Goal: Information Seeking & Learning: Learn about a topic

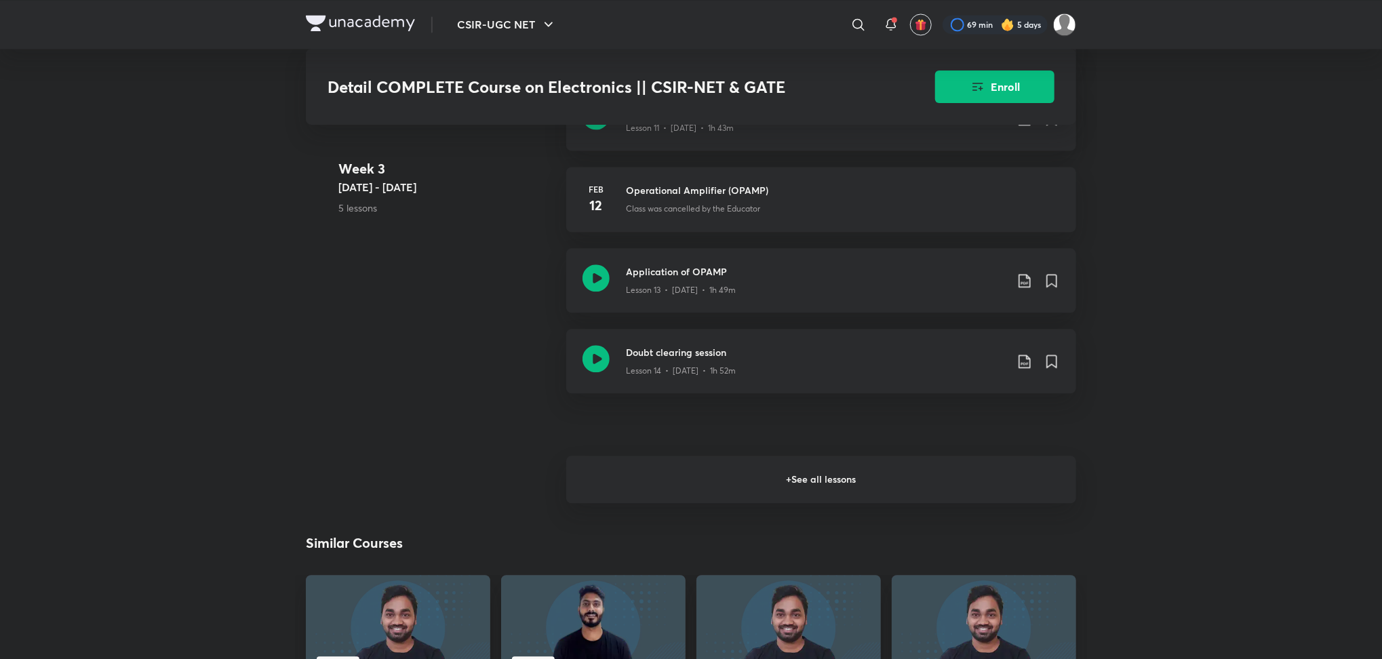
scroll to position [1908, 0]
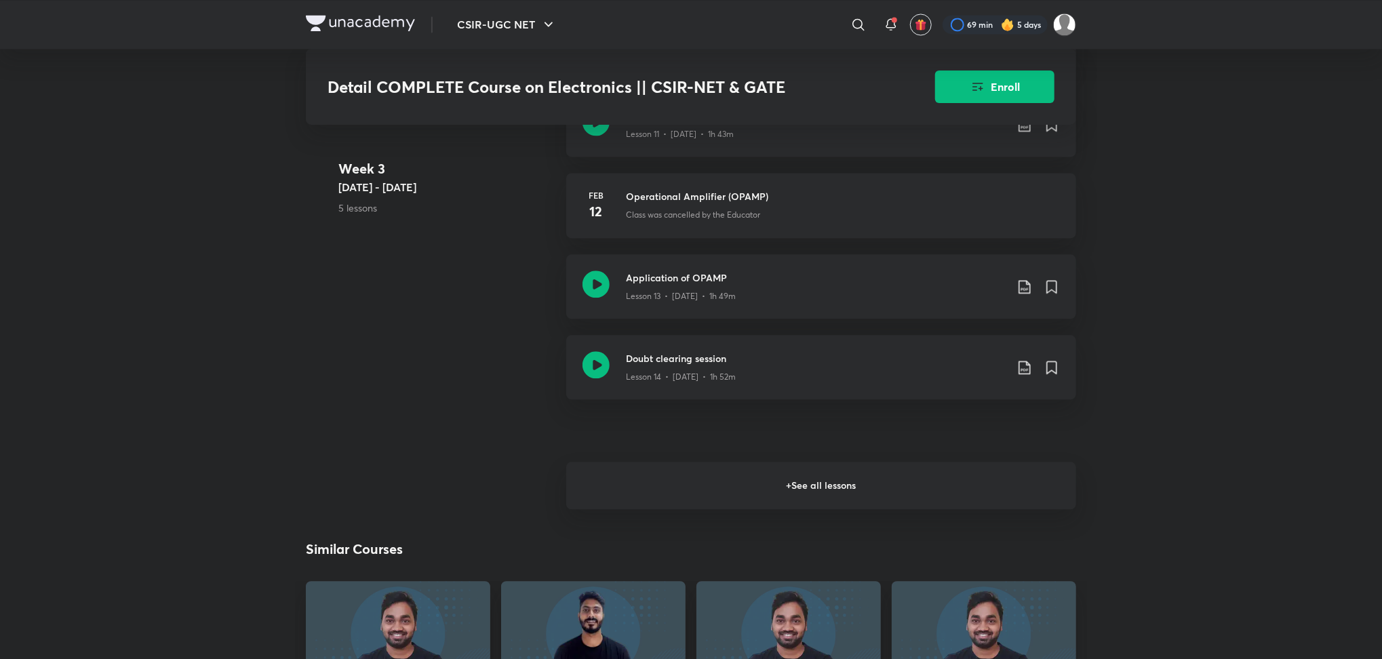
click at [688, 490] on h6 "+ See all lessons" at bounding box center [821, 485] width 510 height 47
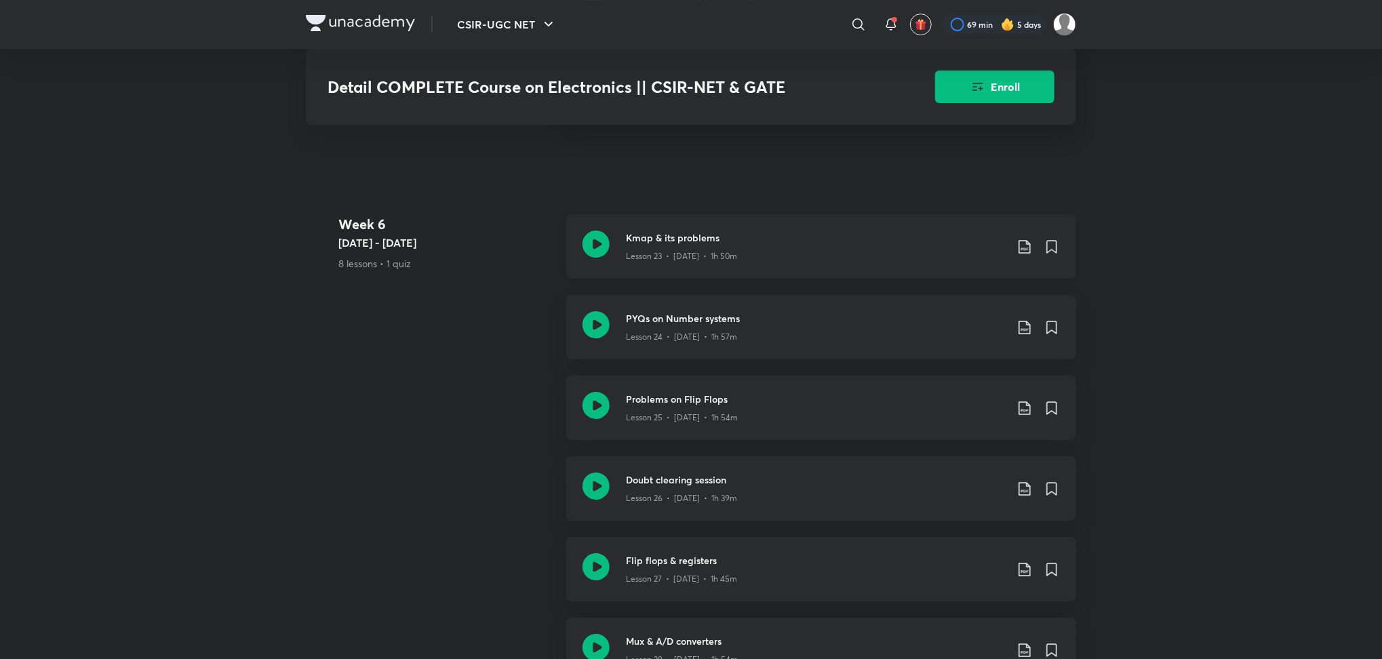
scroll to position [3143, 0]
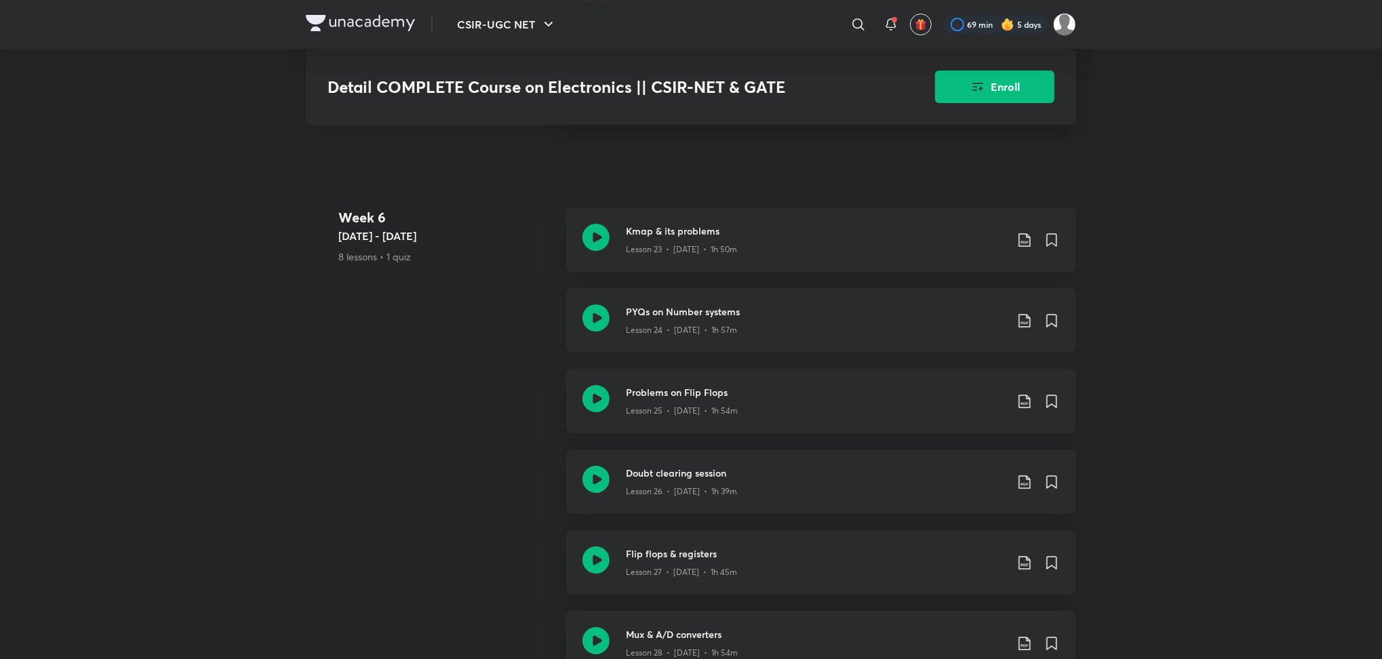
click at [597, 315] on icon at bounding box center [596, 318] width 27 height 27
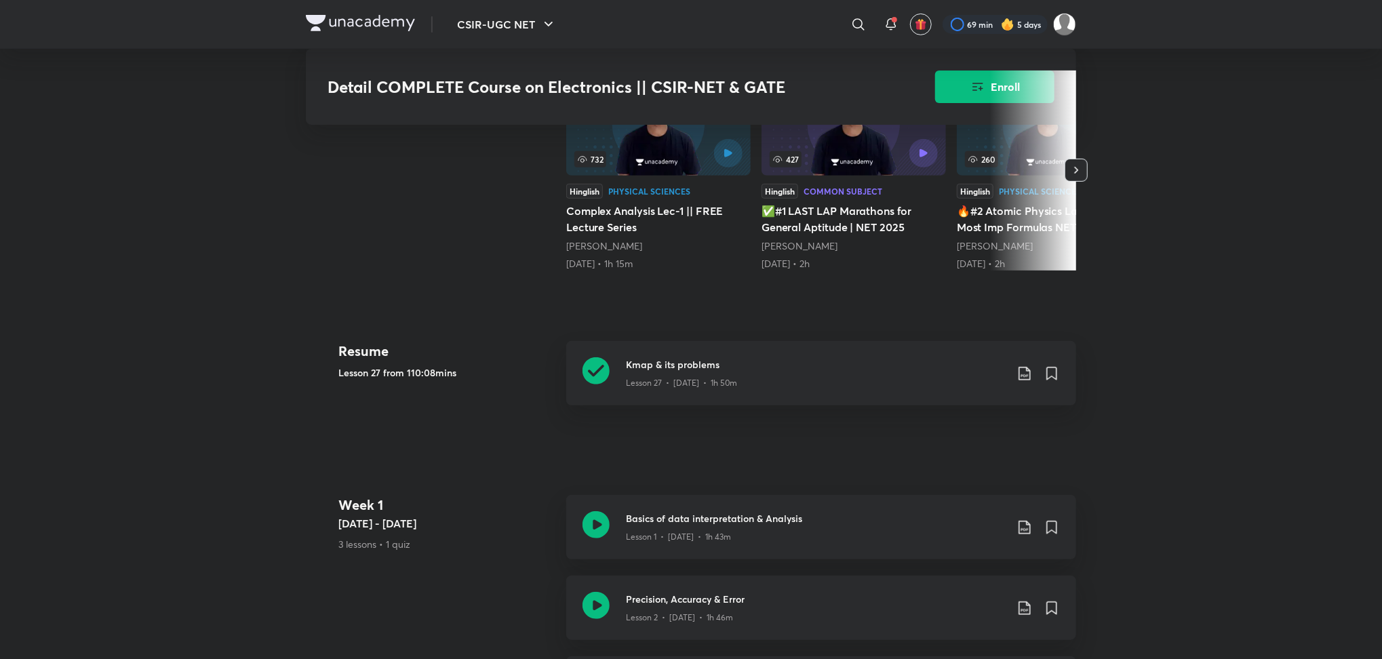
scroll to position [393, 0]
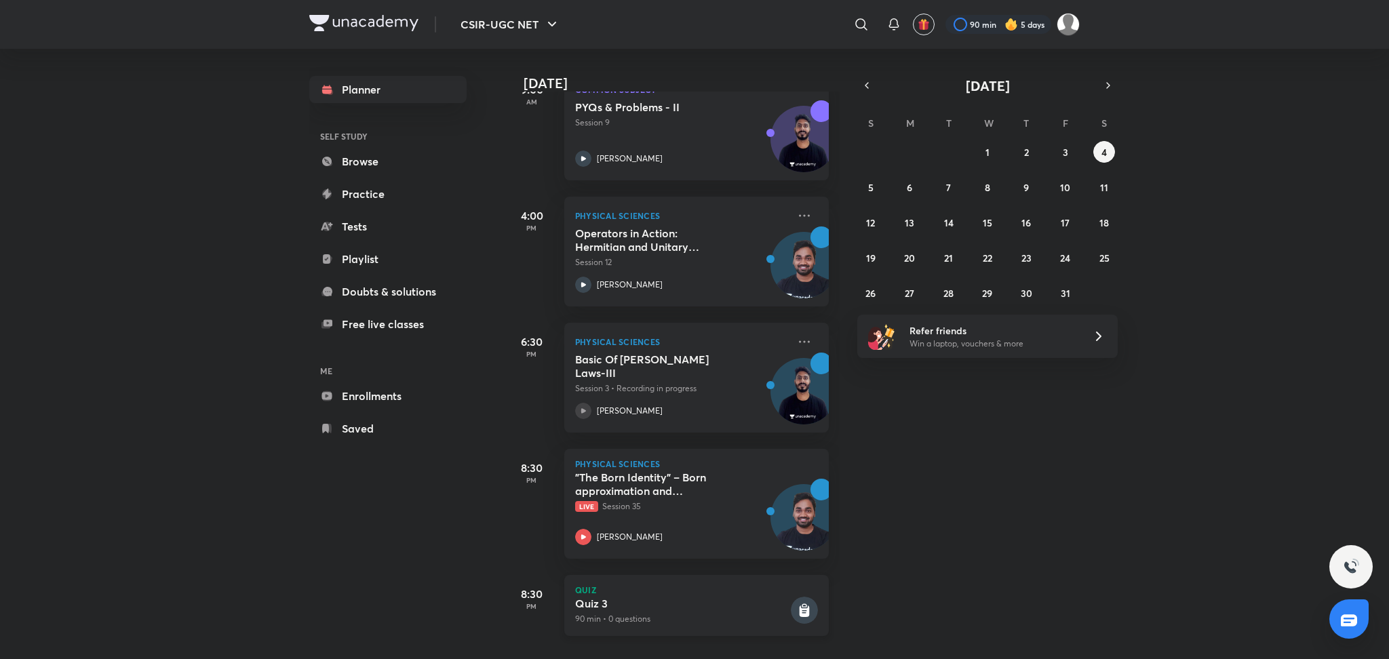
click at [610, 597] on h5 "Quiz 3" at bounding box center [681, 604] width 213 height 14
click at [791, 599] on rect at bounding box center [804, 610] width 27 height 27
click at [579, 586] on p "Quiz" at bounding box center [696, 590] width 243 height 8
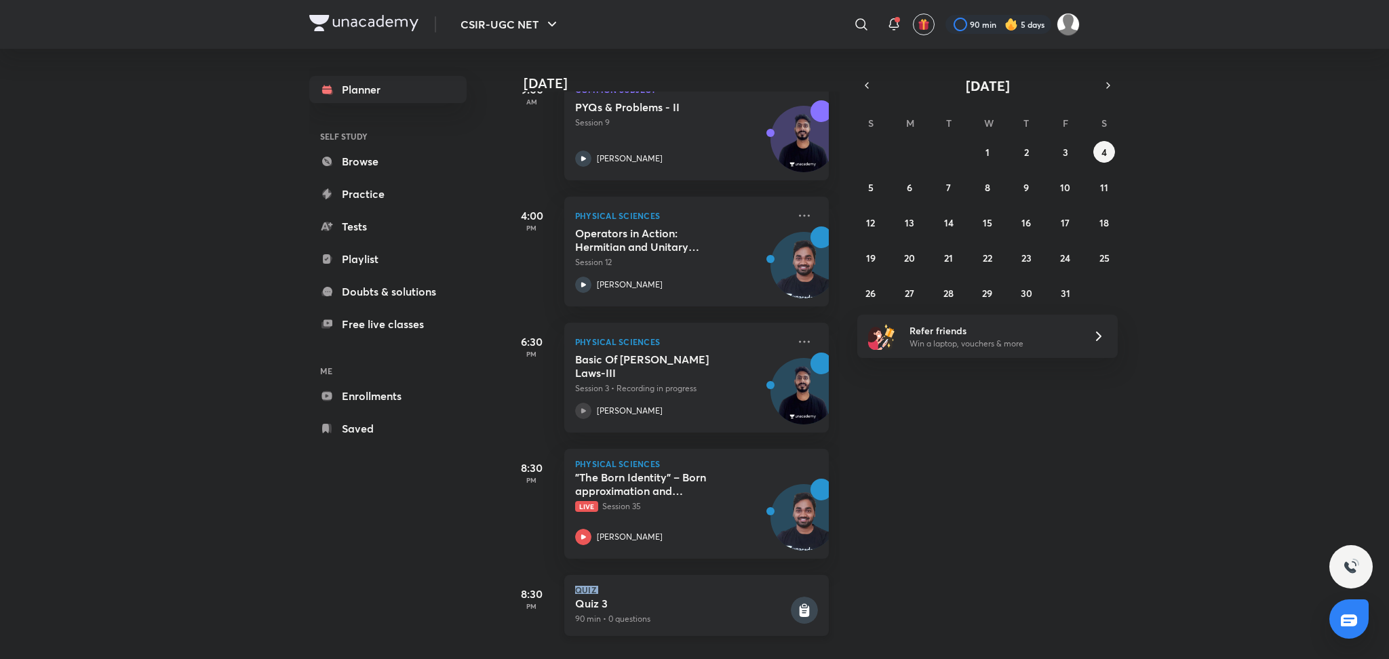
click at [579, 586] on p "Quiz" at bounding box center [696, 590] width 243 height 8
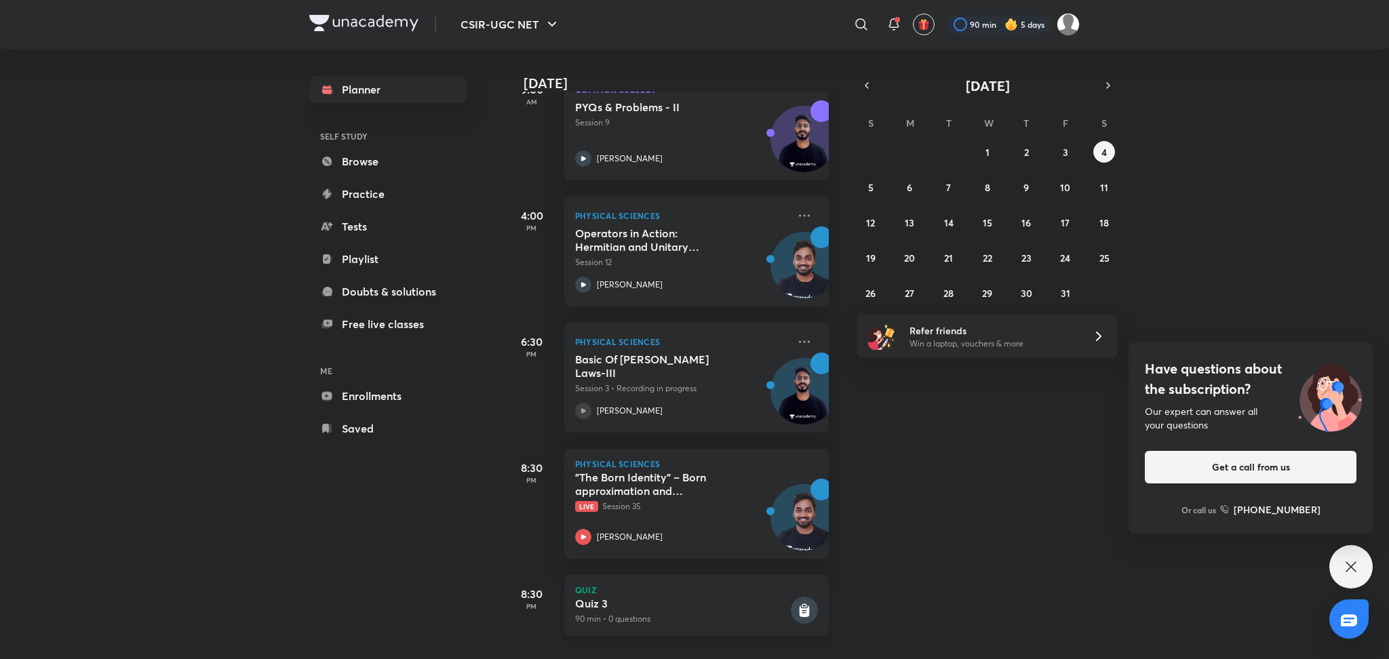
click at [579, 586] on p "Quiz" at bounding box center [696, 590] width 243 height 8
click at [772, 597] on h5 "Quiz 3" at bounding box center [681, 604] width 213 height 14
click at [800, 606] on icon at bounding box center [805, 612] width 10 height 12
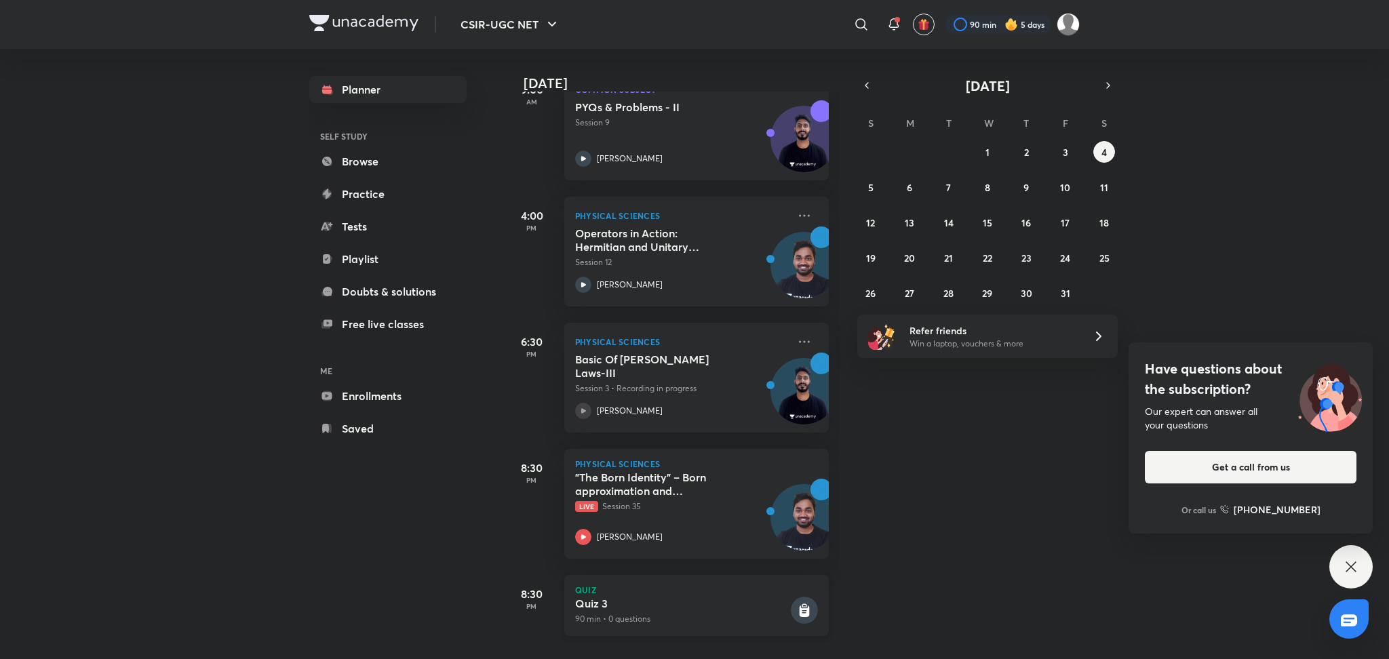
click at [800, 606] on icon at bounding box center [805, 612] width 10 height 12
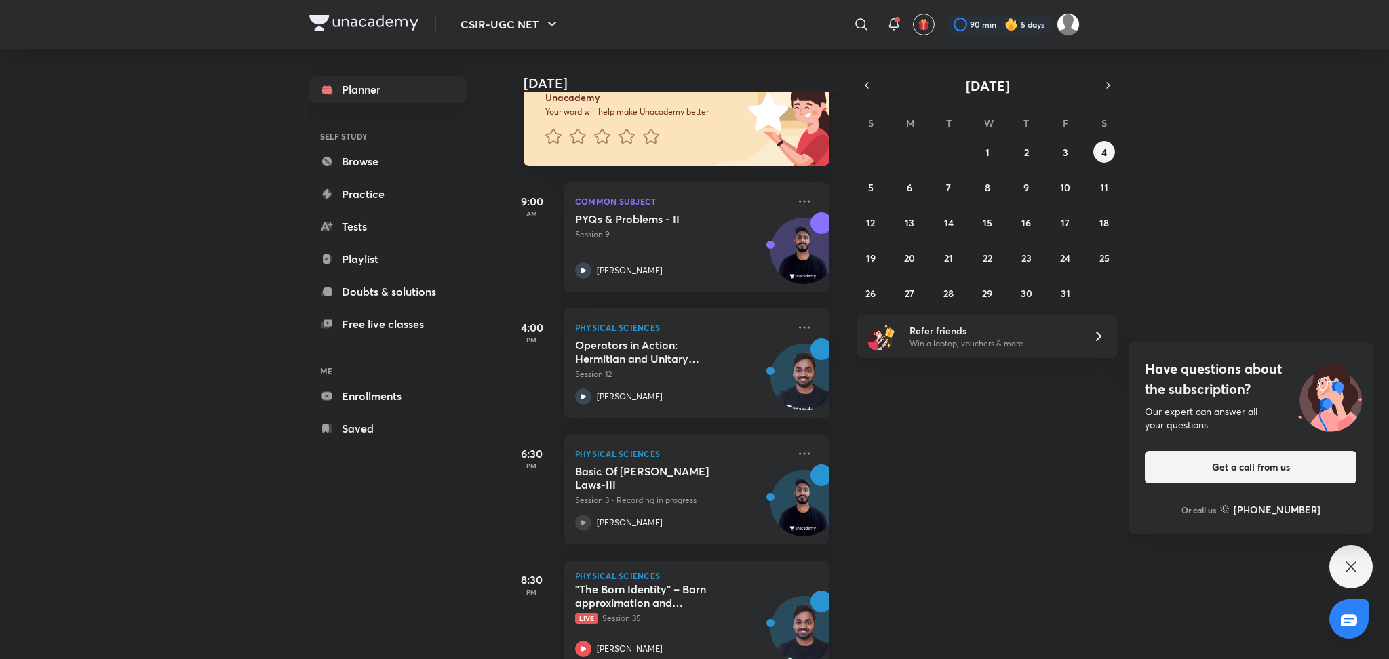
scroll to position [237, 0]
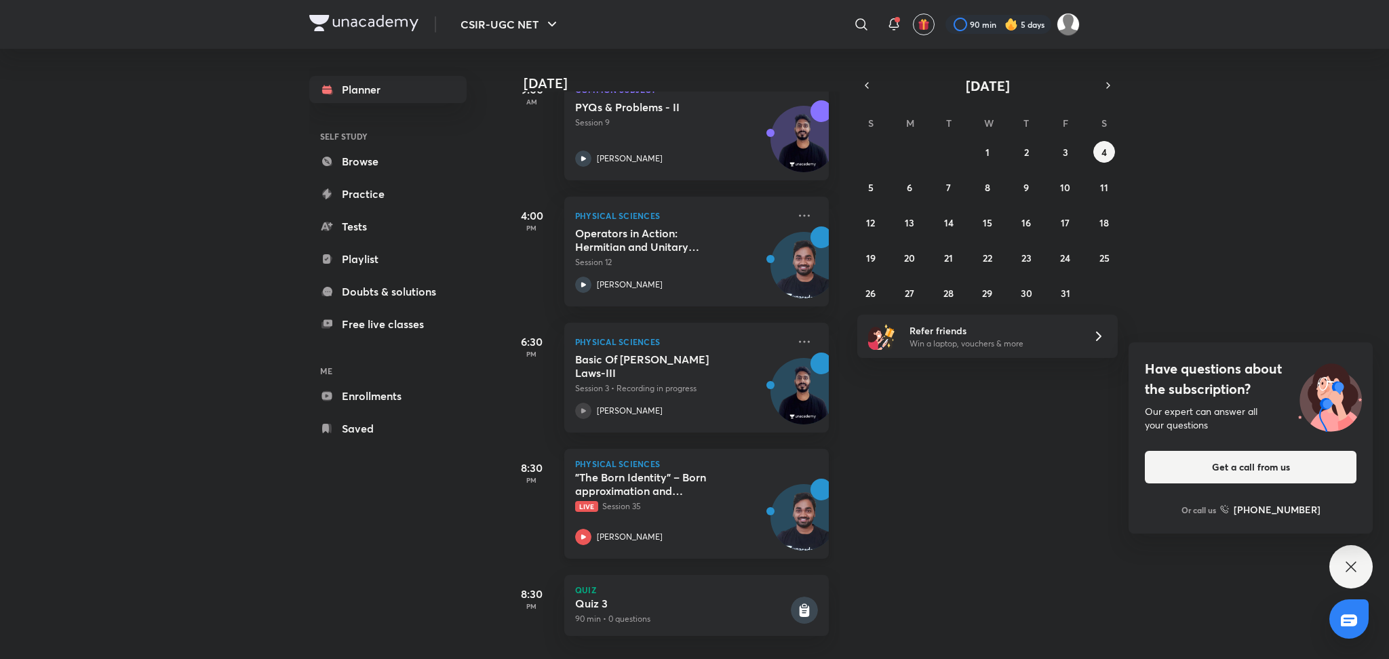
click at [648, 480] on h5 ""The Born Identity" – Born approximation and applications" at bounding box center [659, 484] width 169 height 27
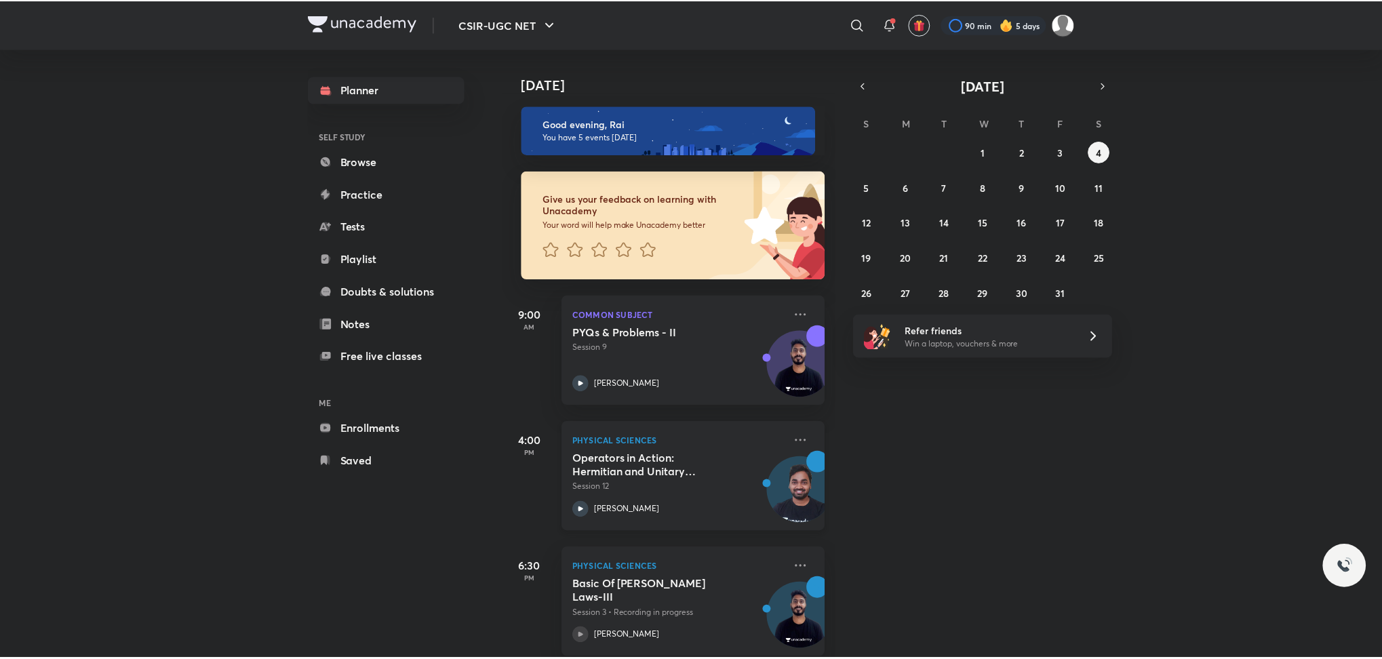
scroll to position [237, 0]
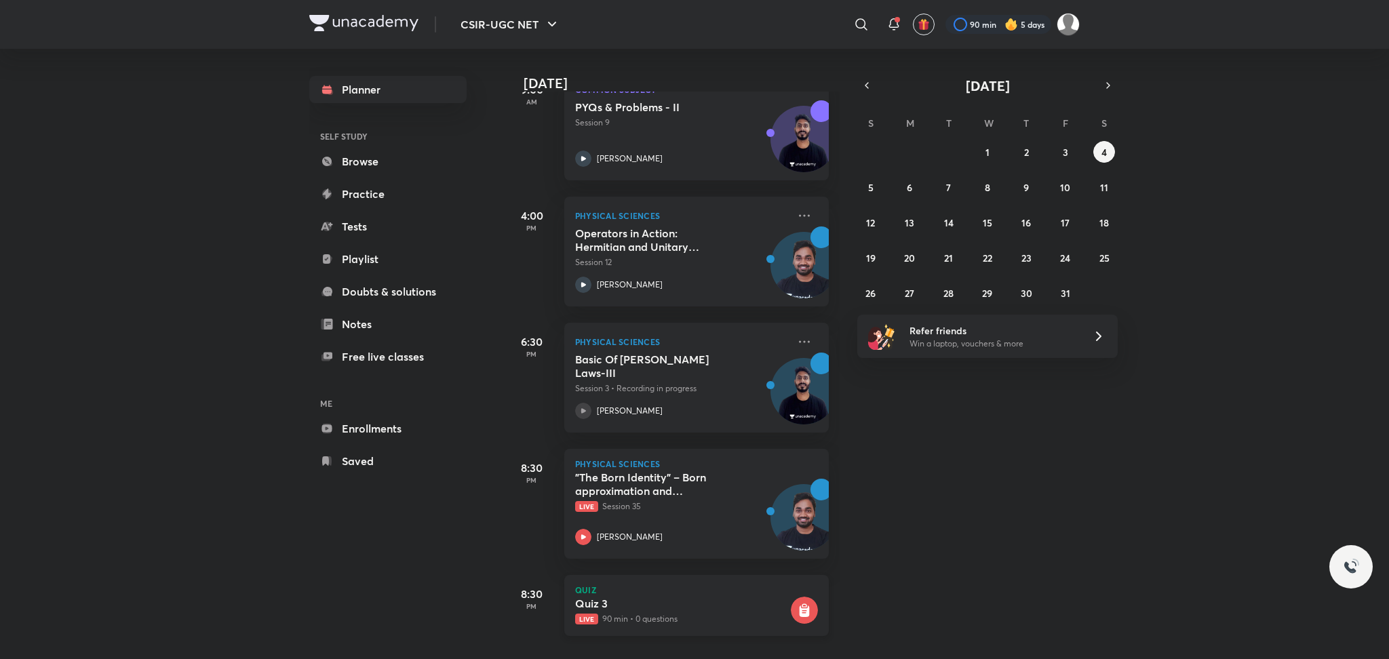
click at [590, 583] on div "Quiz Quiz 3 Live 90 min • 0 questions" at bounding box center [696, 605] width 265 height 61
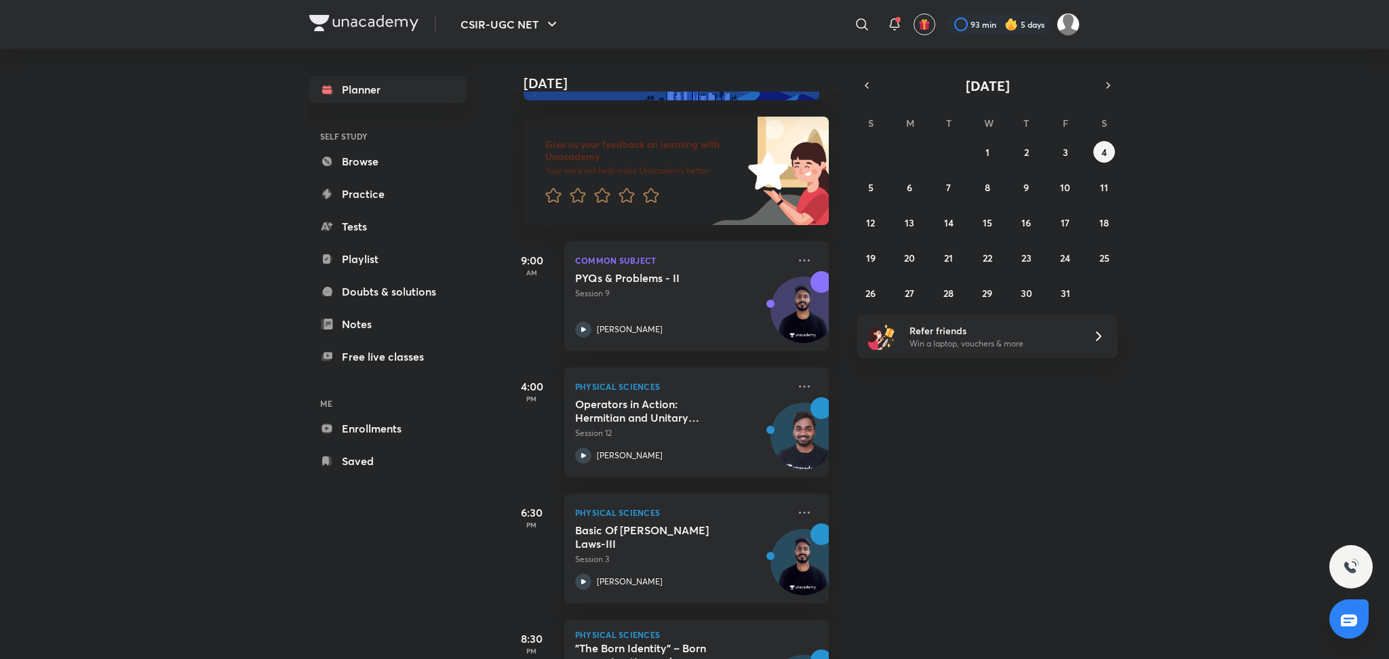
scroll to position [237, 0]
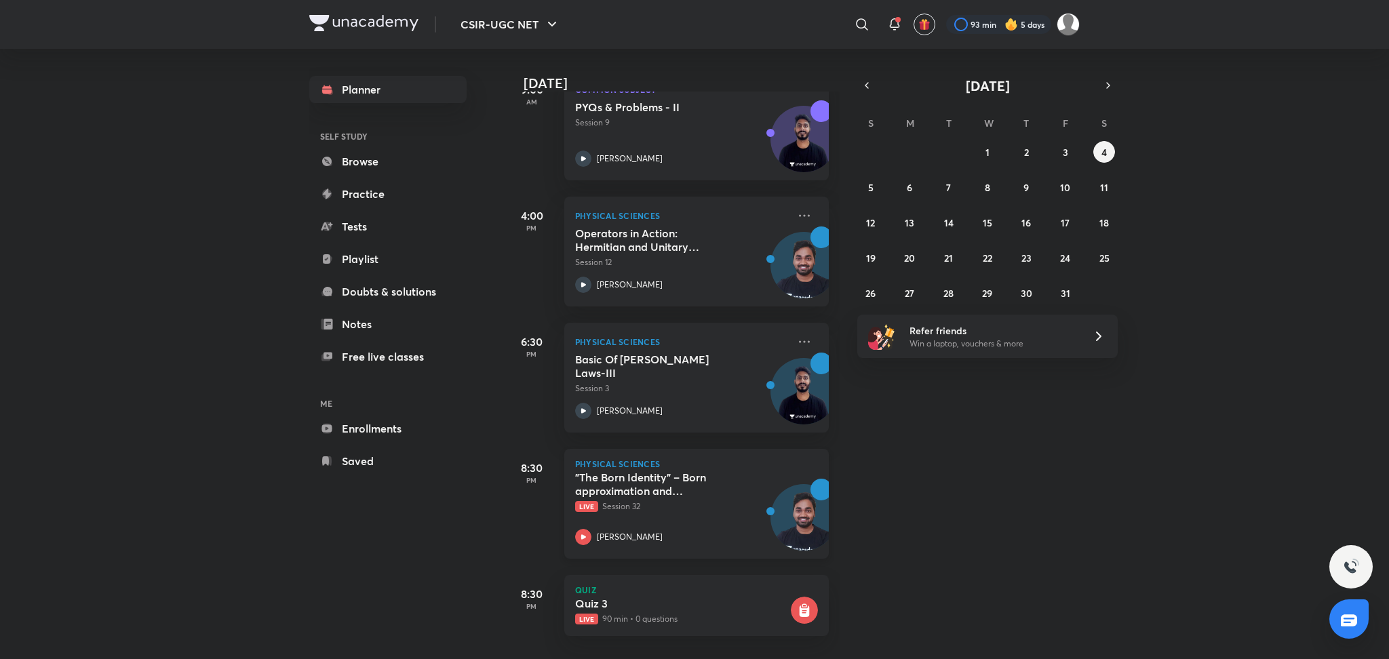
click at [677, 471] on h5 ""The Born Identity" – Born approximation and applications" at bounding box center [659, 484] width 169 height 27
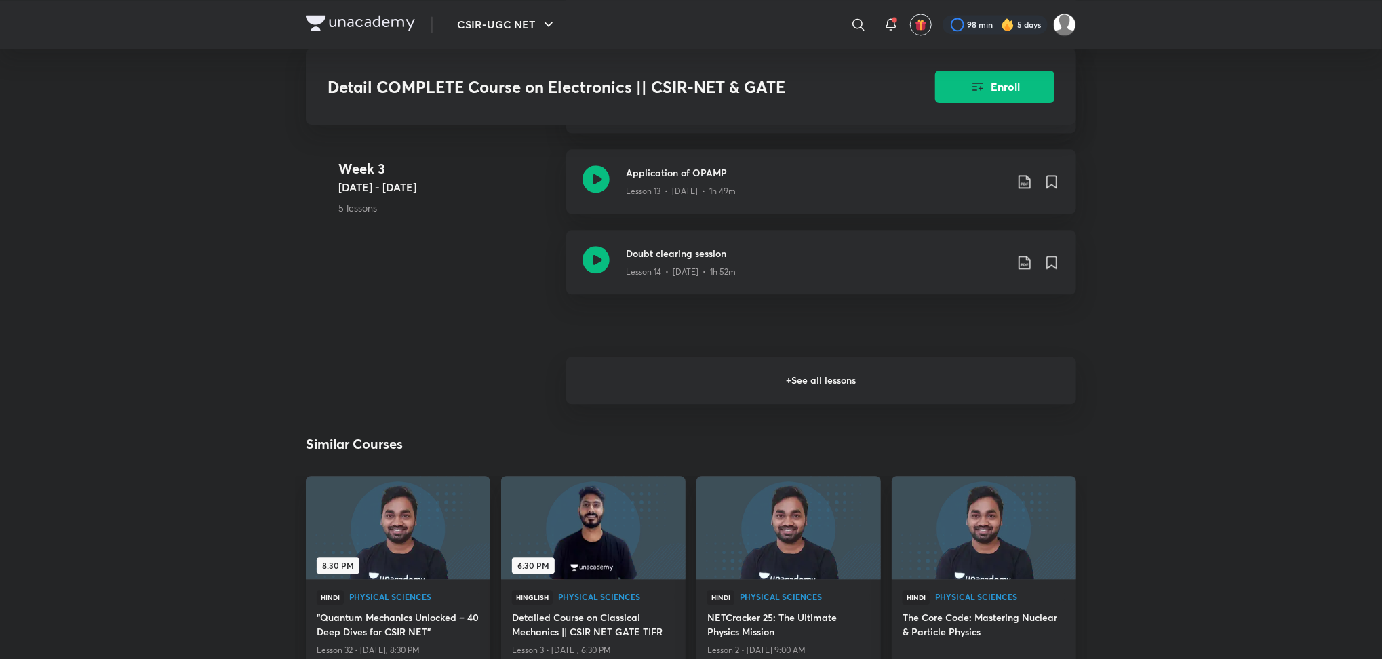
scroll to position [2014, 0]
click at [631, 378] on h6 "+ See all lessons" at bounding box center [821, 379] width 510 height 47
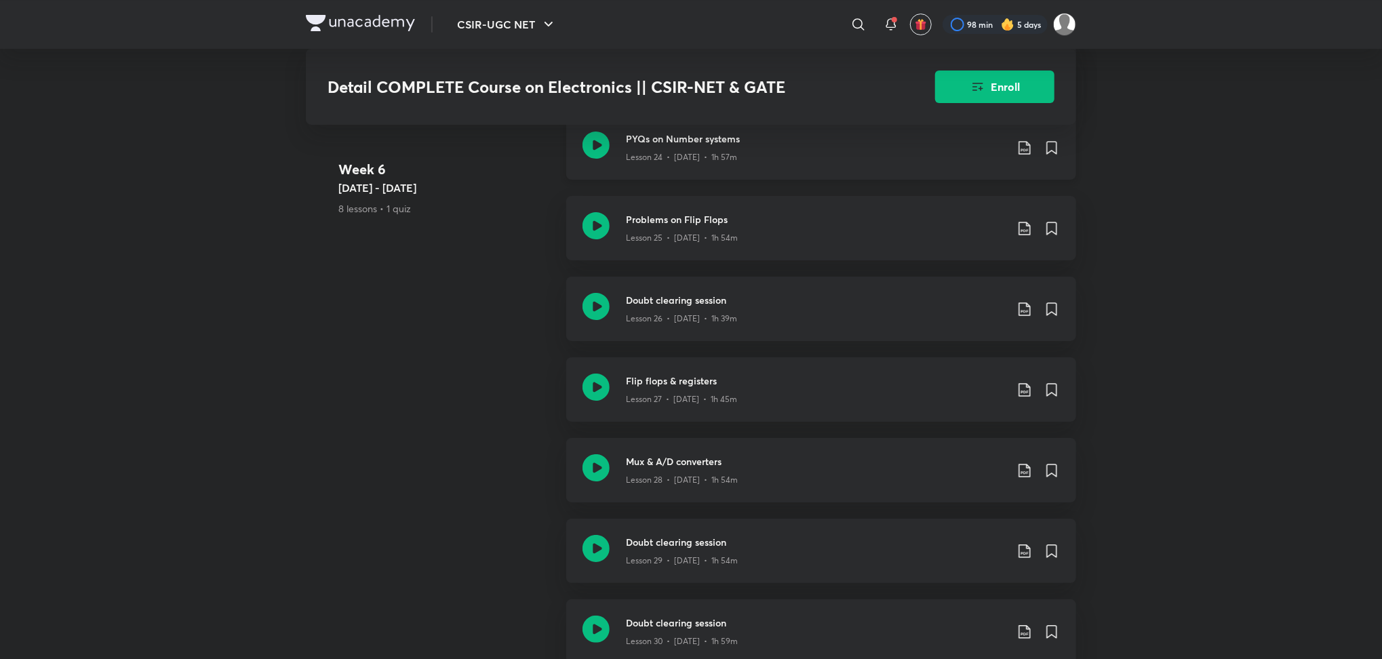
scroll to position [3315, 0]
click at [598, 224] on icon at bounding box center [596, 226] width 27 height 27
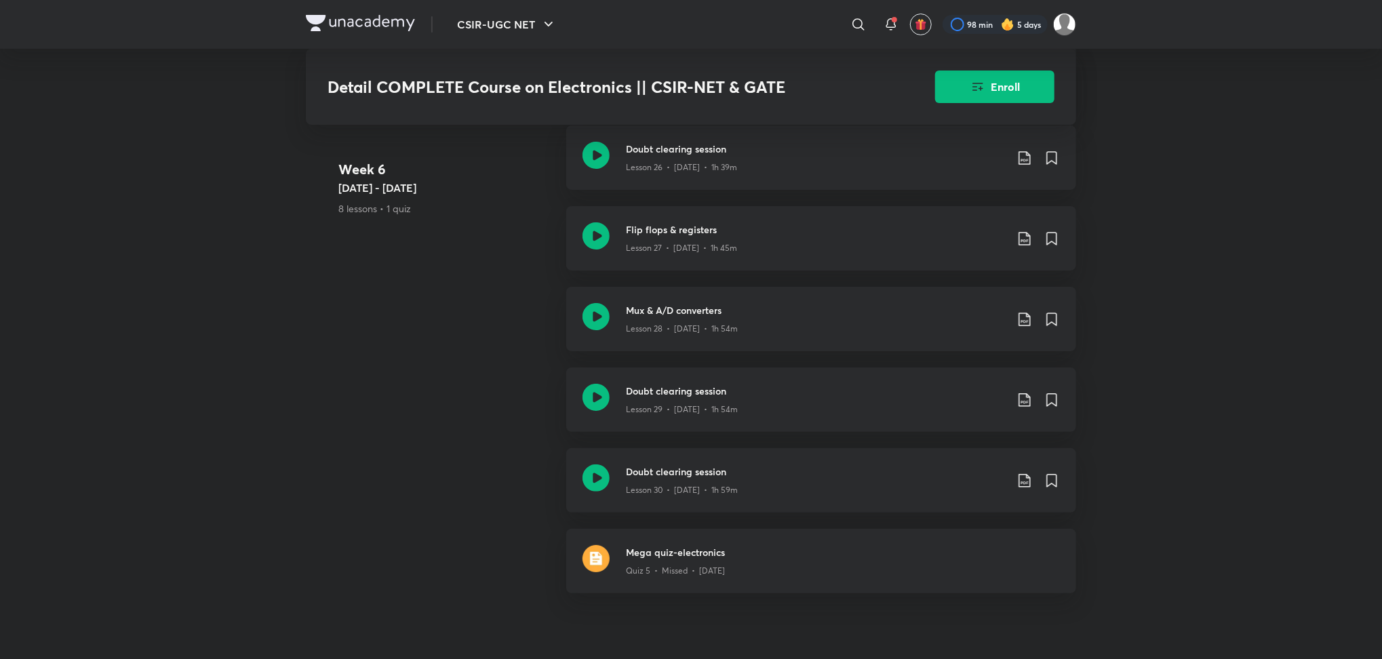
scroll to position [3577, 0]
